Goal: Transaction & Acquisition: Subscribe to service/newsletter

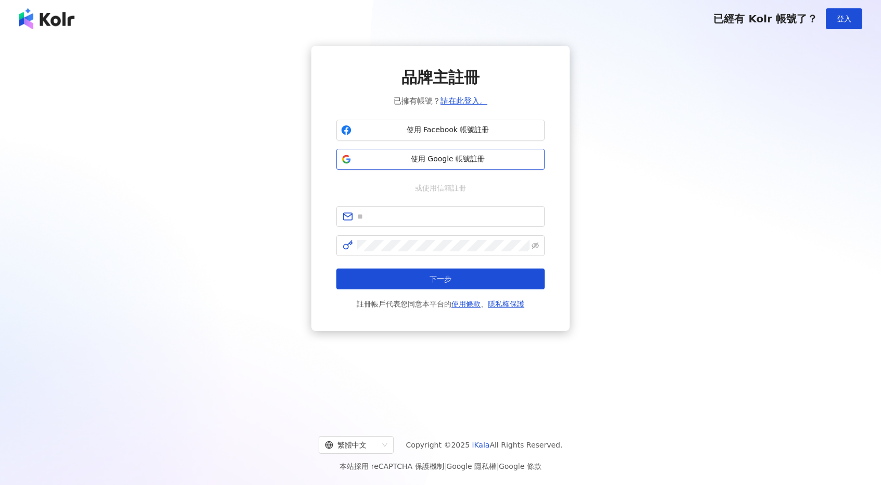
click at [455, 158] on span "使用 Google 帳號註冊" at bounding box center [448, 159] width 184 height 10
click at [438, 157] on span "使用 Google 帳號註冊" at bounding box center [448, 159] width 184 height 10
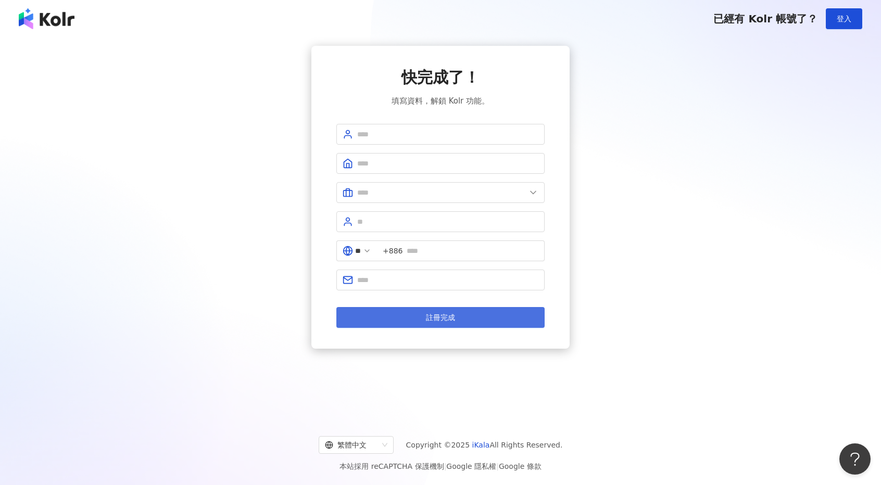
click at [445, 315] on span "註冊完成" at bounding box center [440, 317] width 29 height 8
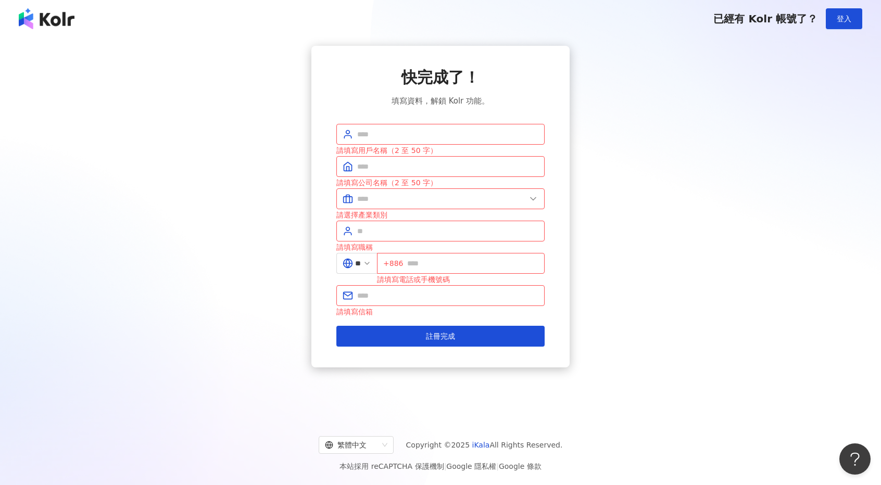
click at [552, 205] on div "快完成了！ 填寫資料，解鎖 Kolr 功能。 請填寫用戶名稱（2 至 50 字） 請填寫公司名稱（2 至 50 字） 請選擇產業類別 請填寫職稱 ** +88…" at bounding box center [440, 207] width 258 height 322
click at [415, 136] on input "text" at bounding box center [447, 134] width 181 height 11
click at [399, 167] on input "text" at bounding box center [447, 166] width 181 height 11
click at [397, 196] on input "text" at bounding box center [441, 198] width 169 height 11
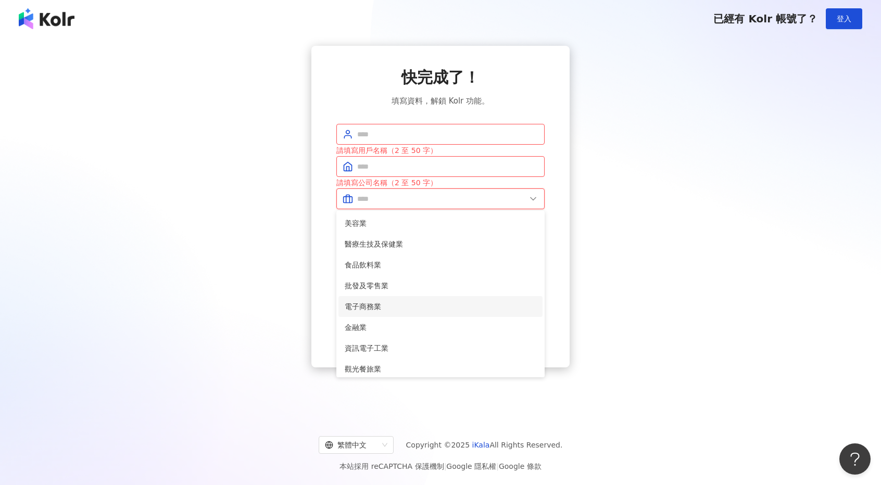
scroll to position [212, 0]
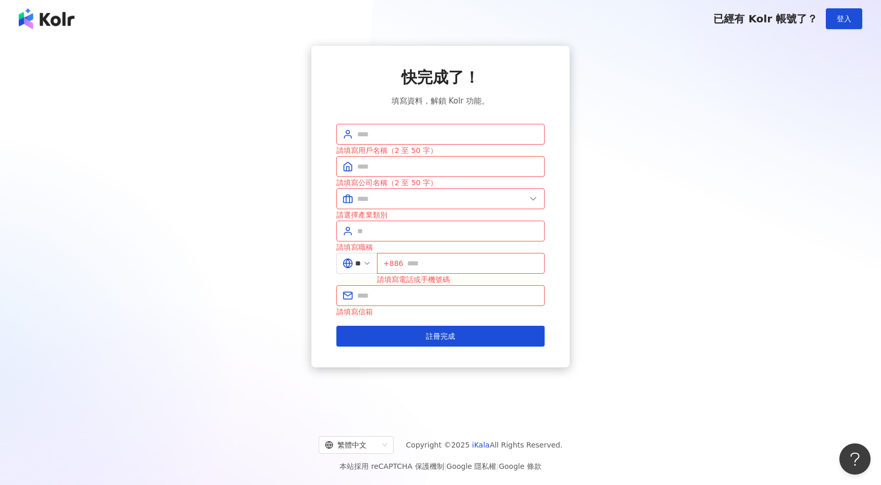
click at [316, 313] on div "快完成了！ 填寫資料，解鎖 Kolr 功能。 請填寫用戶名稱（2 至 50 字） 請填寫公司名稱（2 至 50 字） 美容業 醫療生技及保健業 食品飲料業 批…" at bounding box center [440, 207] width 258 height 322
click at [391, 232] on input "text" at bounding box center [447, 230] width 181 height 11
click at [388, 257] on span "+886" at bounding box center [461, 263] width 168 height 21
click at [444, 261] on input "text" at bounding box center [472, 263] width 131 height 11
type input "**********"
